Goal: Task Accomplishment & Management: Use online tool/utility

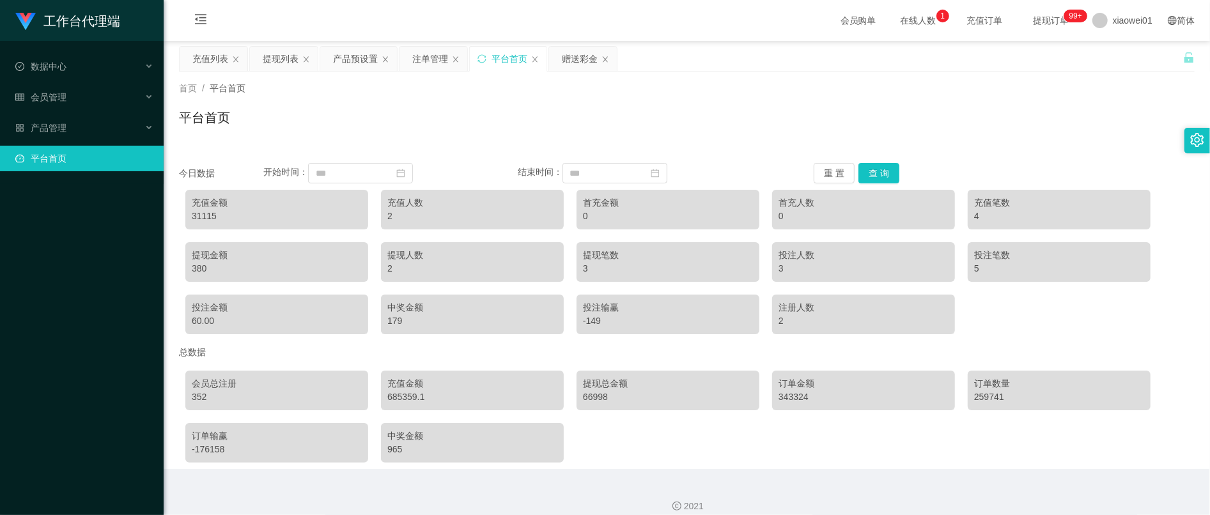
click at [203, 213] on div "31115" at bounding box center [277, 216] width 170 height 13
copy div "31115"
click at [588, 56] on div "赠送彩金" at bounding box center [580, 59] width 36 height 24
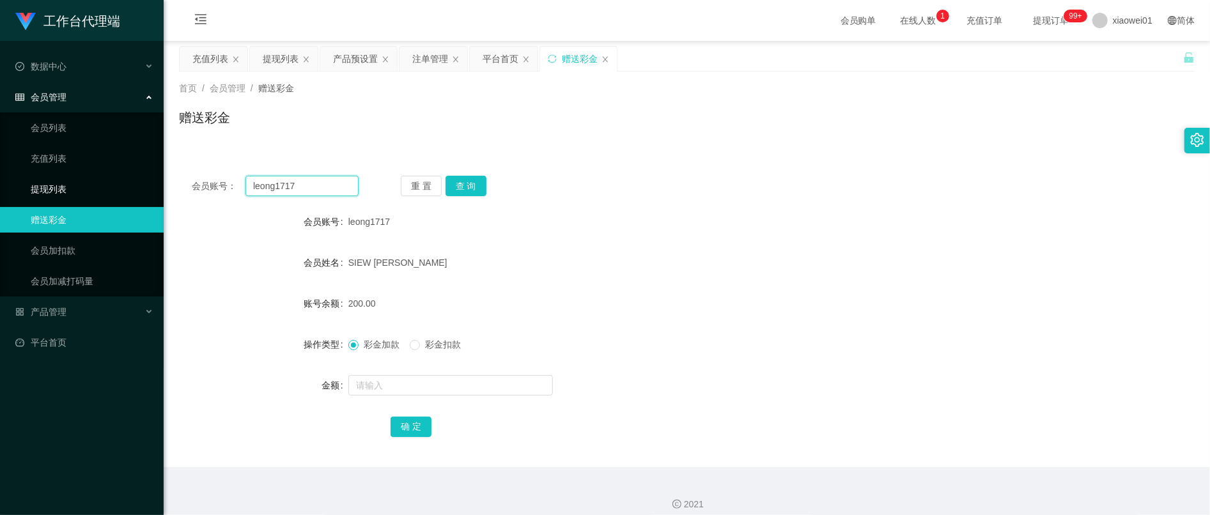
drag, startPoint x: 340, startPoint y: 184, endPoint x: 105, endPoint y: 180, distance: 235.3
click at [105, 180] on section "工作台代理端 数据中心 会员管理 会员列表 充值列表 提现列表 赠送彩金 会员加扣款 会员加减打码量 产品管理 开奖记录 注单管理 产品列表 即时注单 产品预…" at bounding box center [605, 263] width 1210 height 527
paste input "sharon8821"
type input "sharon8821"
click at [474, 187] on button "查 询" at bounding box center [466, 186] width 41 height 20
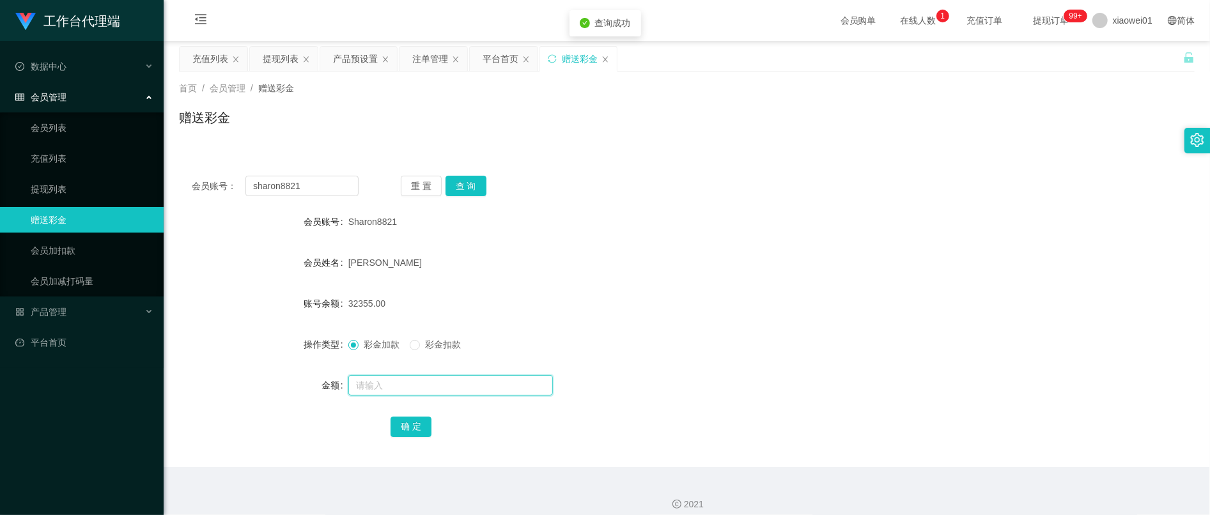
click at [435, 389] on input "text" at bounding box center [450, 385] width 205 height 20
type input "900"
click at [409, 428] on button "确 定" at bounding box center [411, 427] width 41 height 20
